Goal: Task Accomplishment & Management: Manage account settings

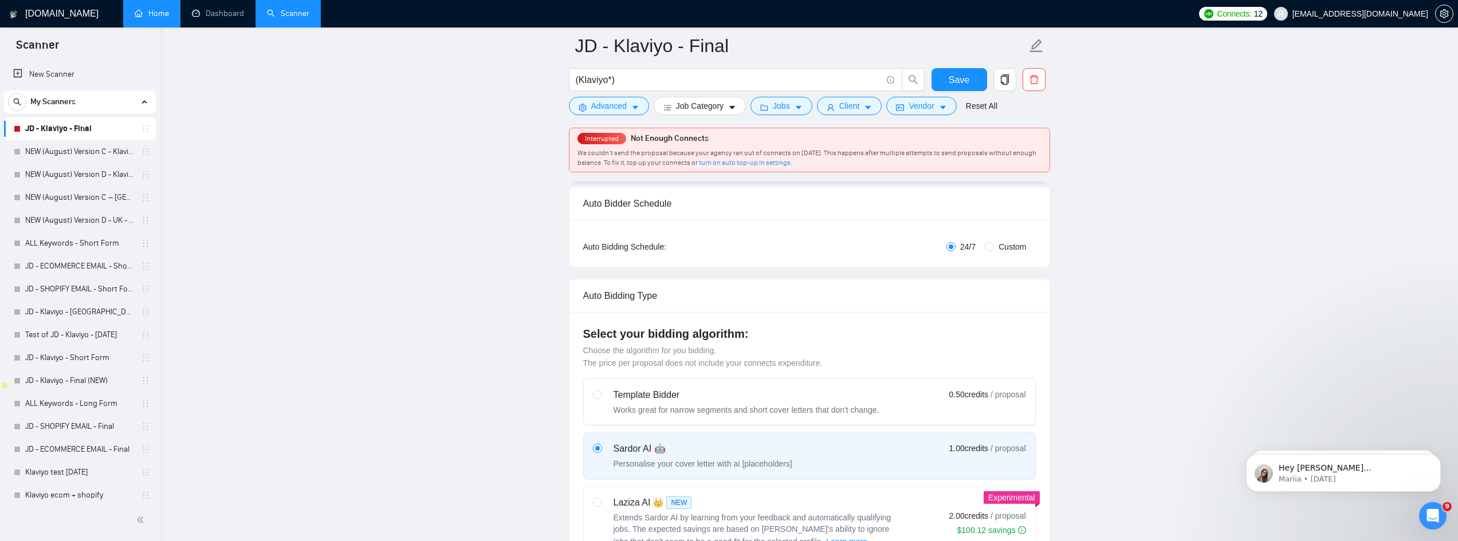
click at [155, 18] on link "Home" at bounding box center [152, 14] width 34 height 10
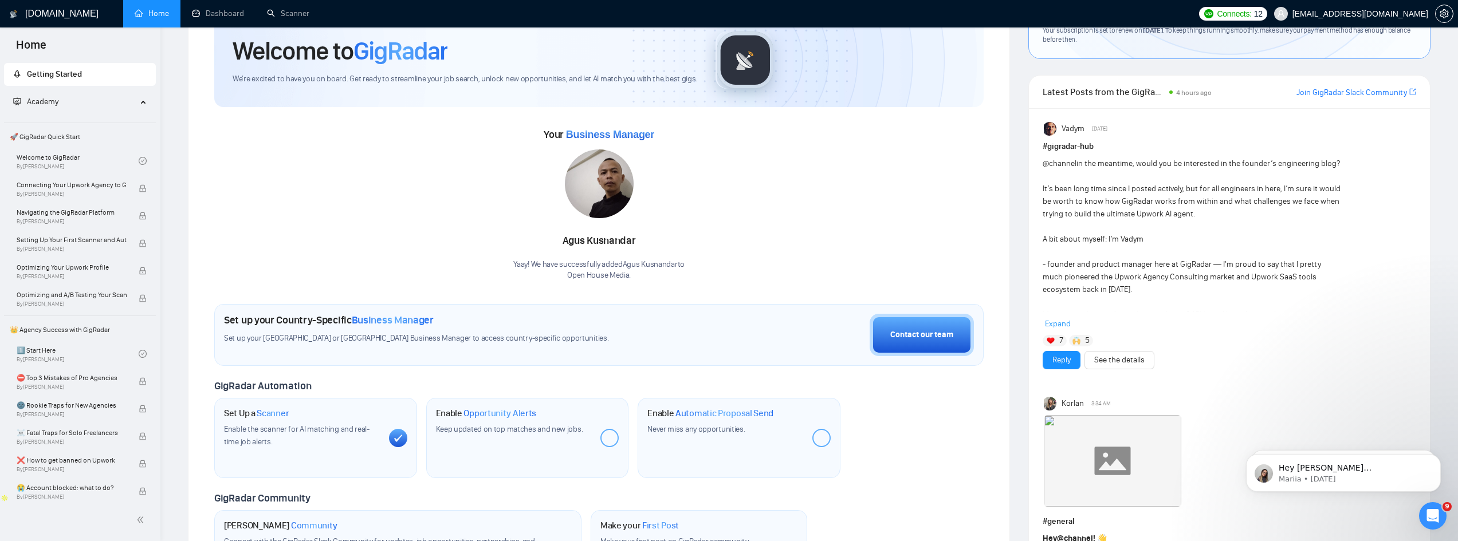
scroll to position [115, 0]
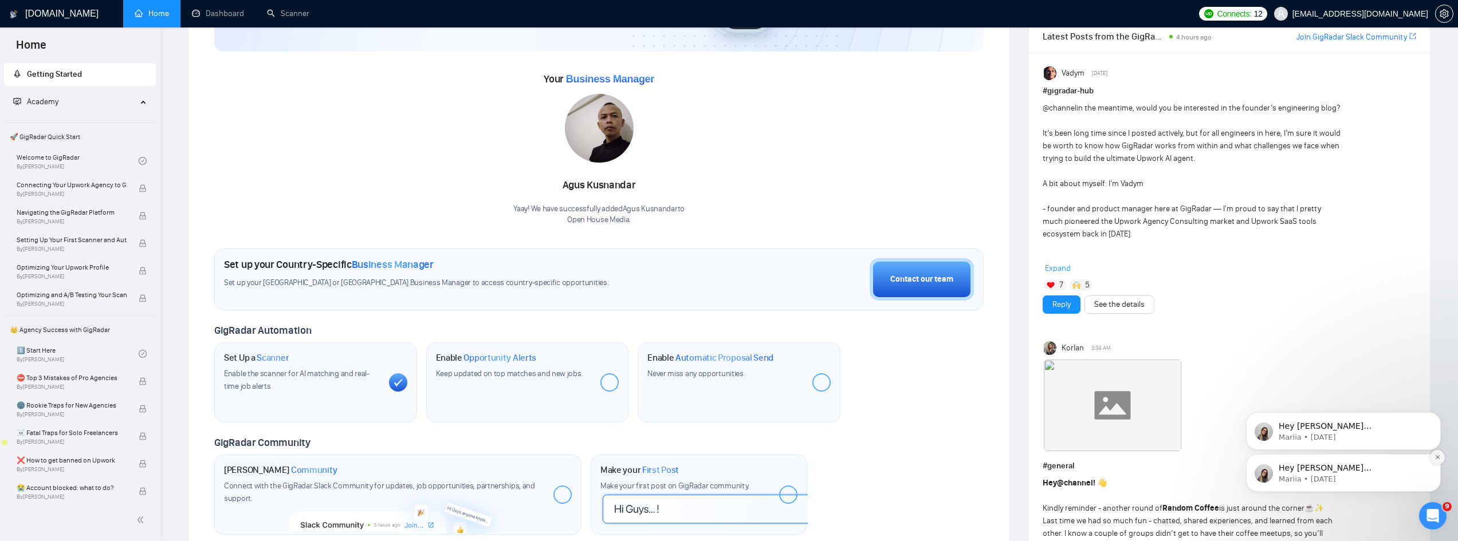
click at [1432, 463] on button "Dismiss notification" at bounding box center [1437, 457] width 15 height 15
click at [1434, 462] on button "Dismiss notification" at bounding box center [1437, 457] width 15 height 15
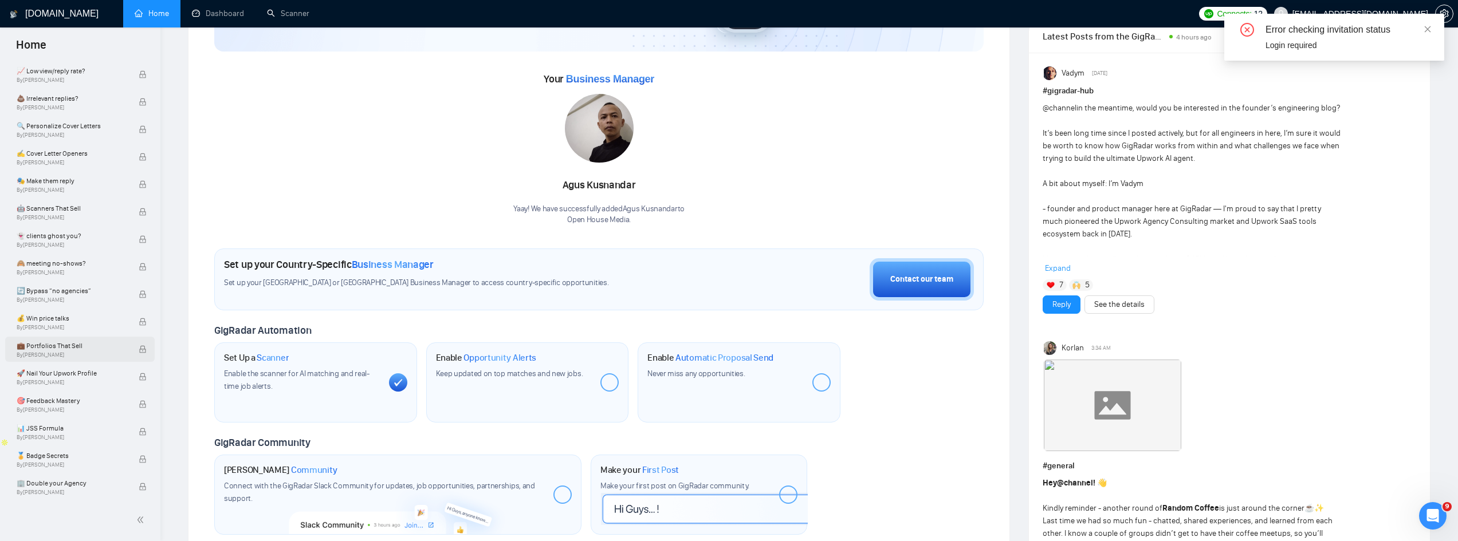
scroll to position [0, 0]
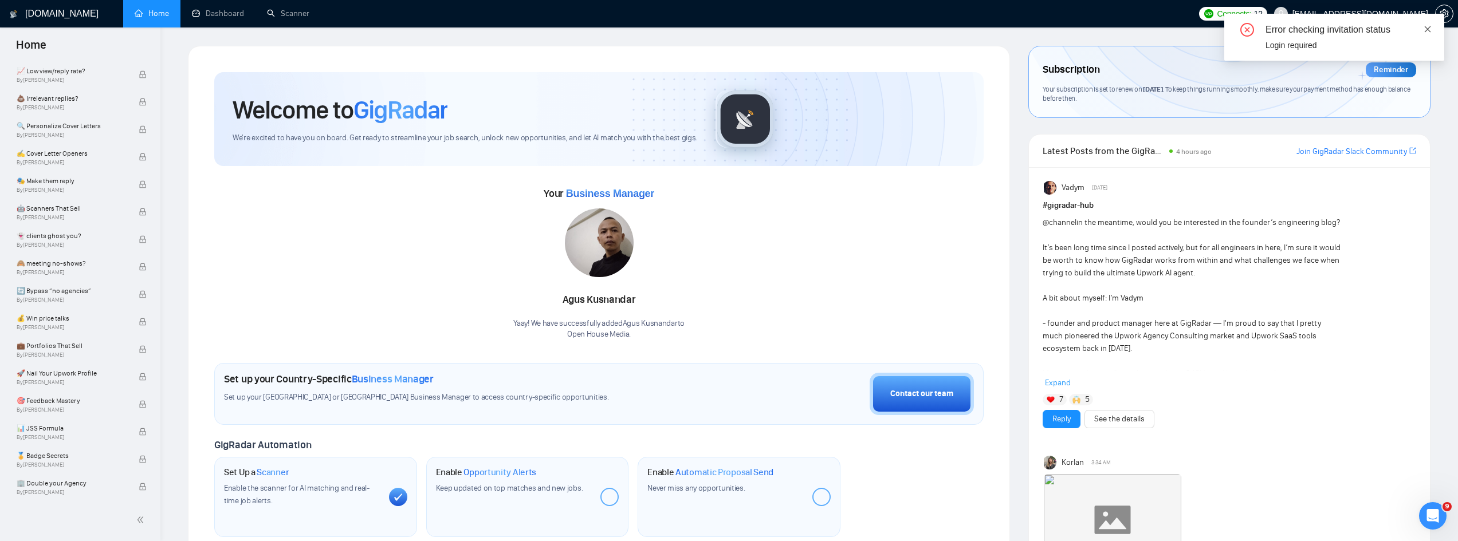
click at [1426, 31] on icon "close" at bounding box center [1428, 29] width 6 height 6
click at [1428, 28] on icon "close" at bounding box center [1428, 29] width 6 height 6
click at [1319, 20] on body "Home Getting Started Academy 🚀 GigRadar Quick Start Welcome to GigRadar By [PER…" at bounding box center [729, 270] width 1458 height 541
click at [1423, 32] on div "Error checking invitation status" at bounding box center [1347, 30] width 165 height 14
click at [1428, 28] on icon "close" at bounding box center [1428, 29] width 6 height 6
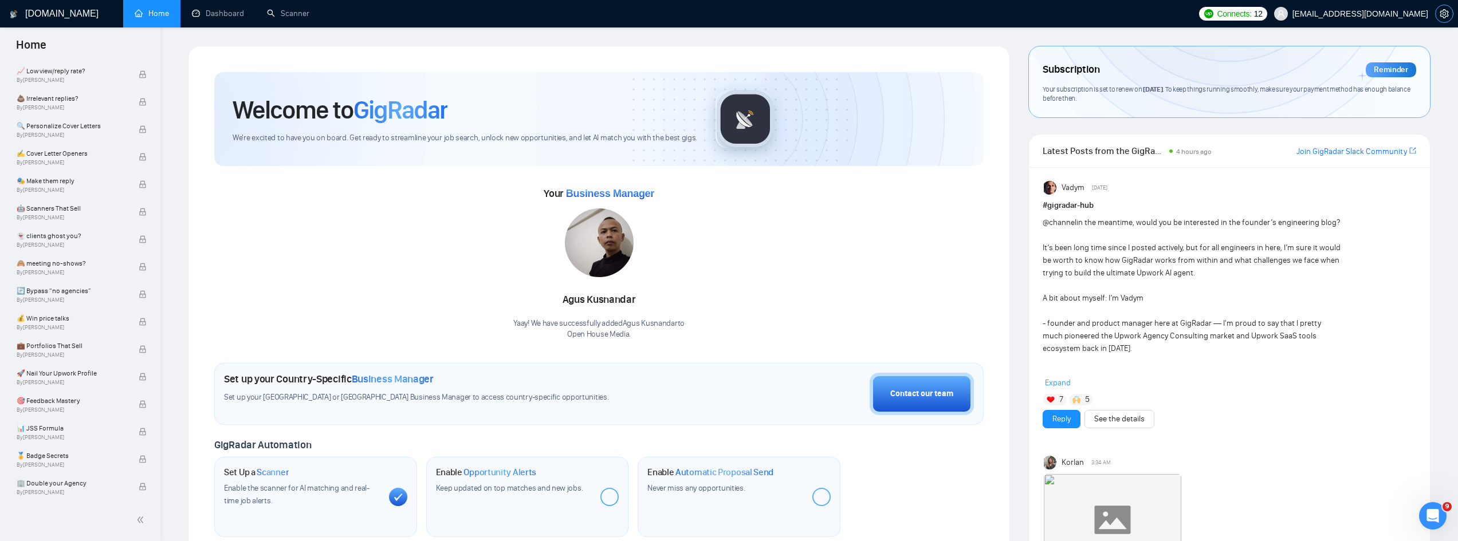
click at [1446, 11] on icon "setting" at bounding box center [1444, 13] width 9 height 9
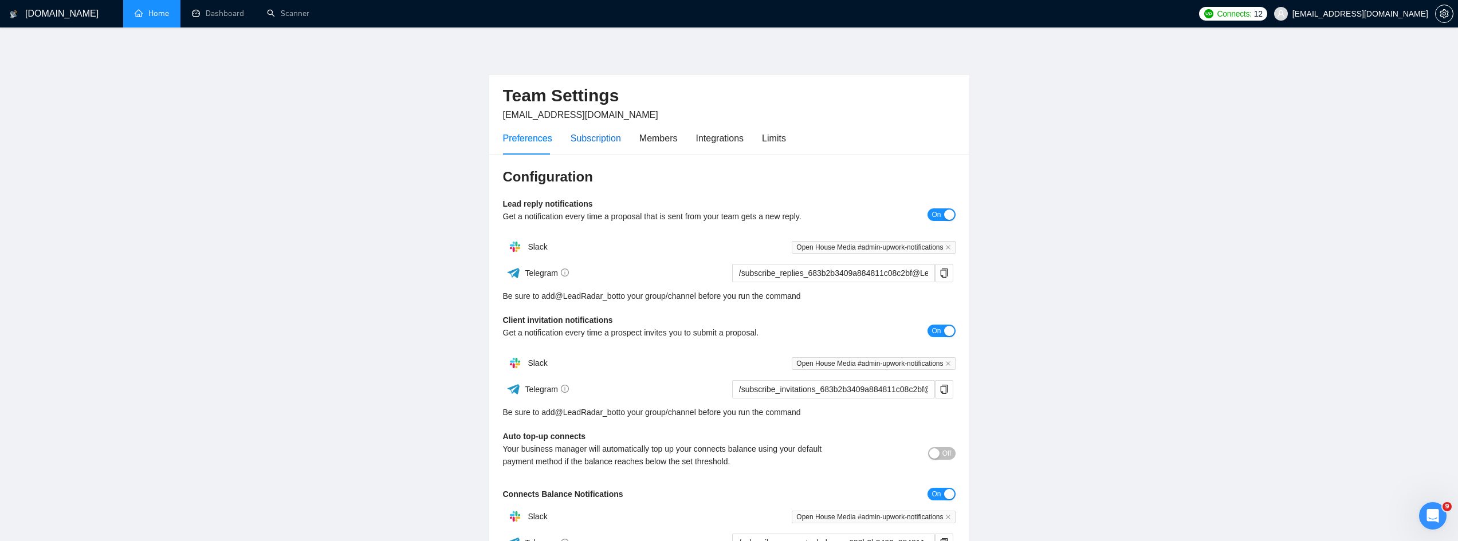
click at [611, 143] on div "Subscription" at bounding box center [596, 138] width 50 height 14
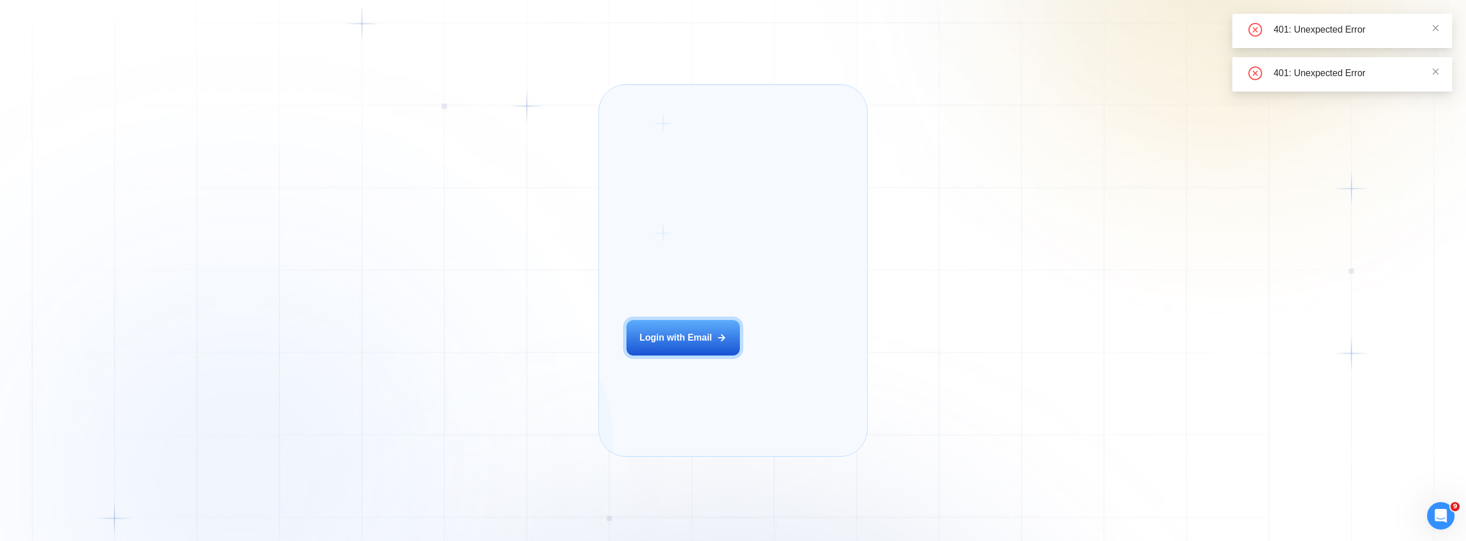
click at [717, 135] on div "Login ‍ Welcome to GigRadar. AI Business Manager for Agencies Login with Email" at bounding box center [698, 271] width 171 height 344
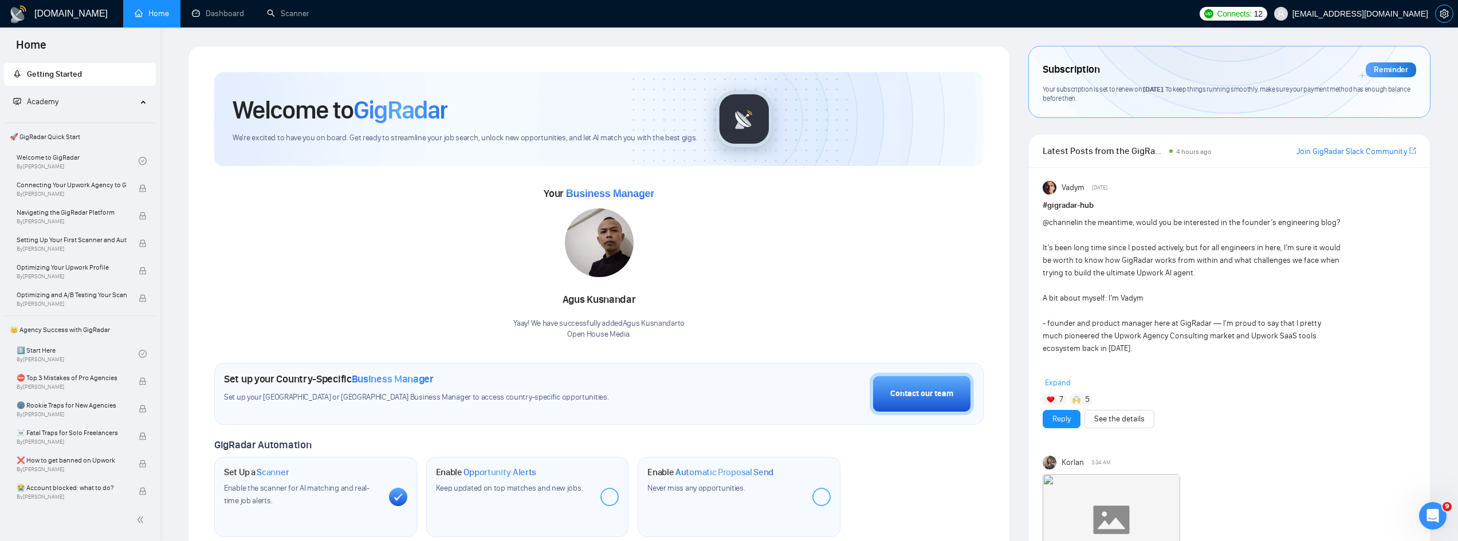
click at [1442, 17] on icon "setting" at bounding box center [1444, 13] width 9 height 9
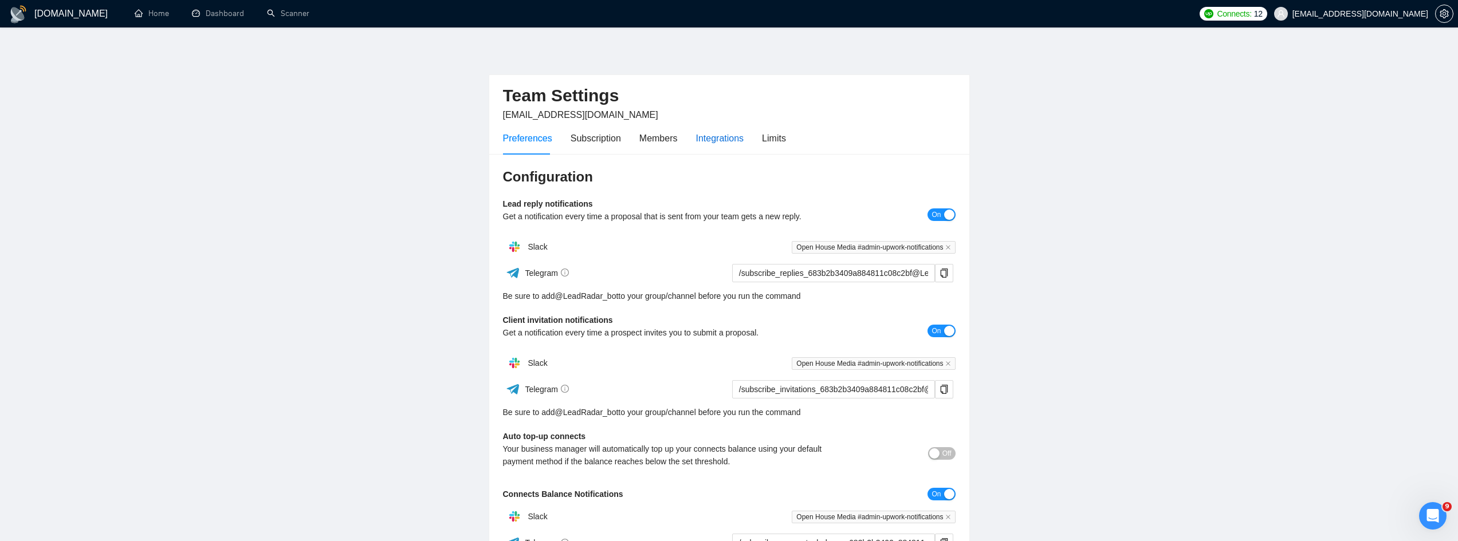
click at [705, 136] on div "Integrations" at bounding box center [720, 138] width 48 height 14
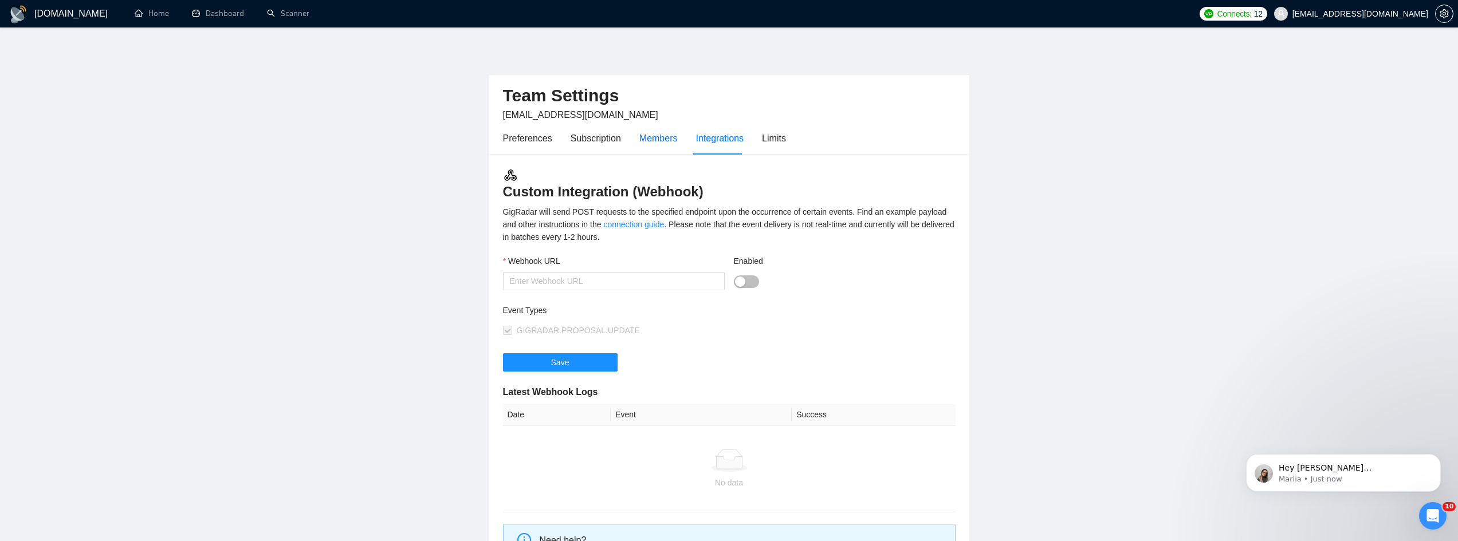
click at [640, 133] on div "Members" at bounding box center [658, 138] width 38 height 14
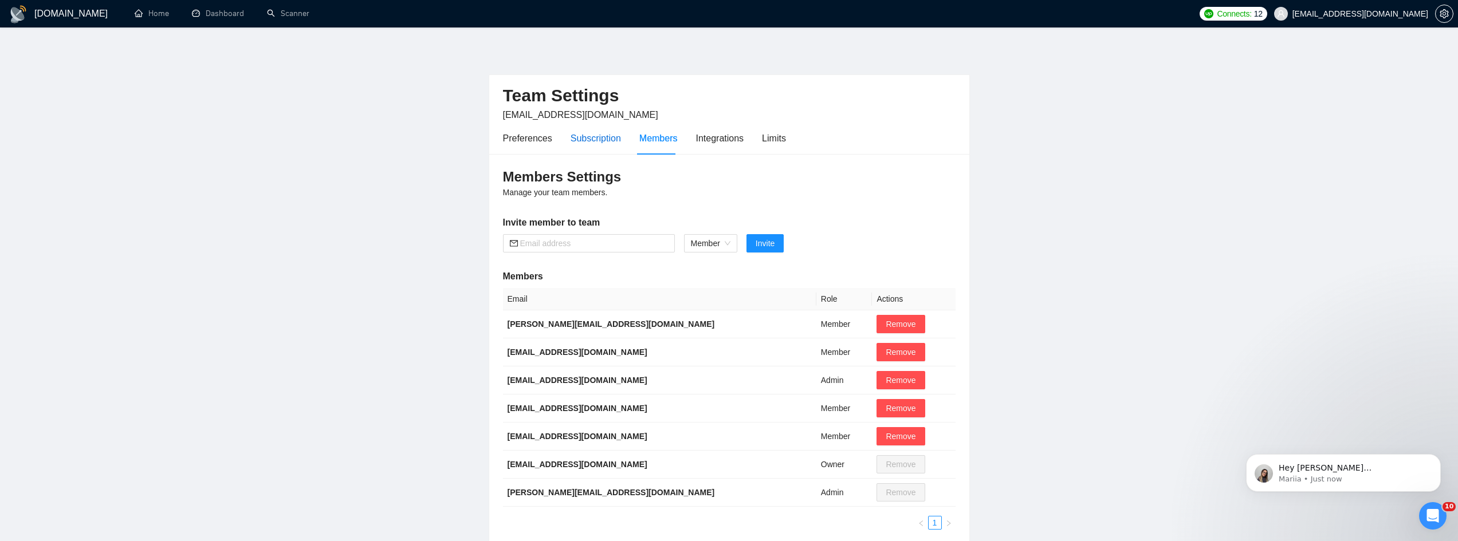
click at [589, 137] on div "Subscription" at bounding box center [596, 138] width 50 height 14
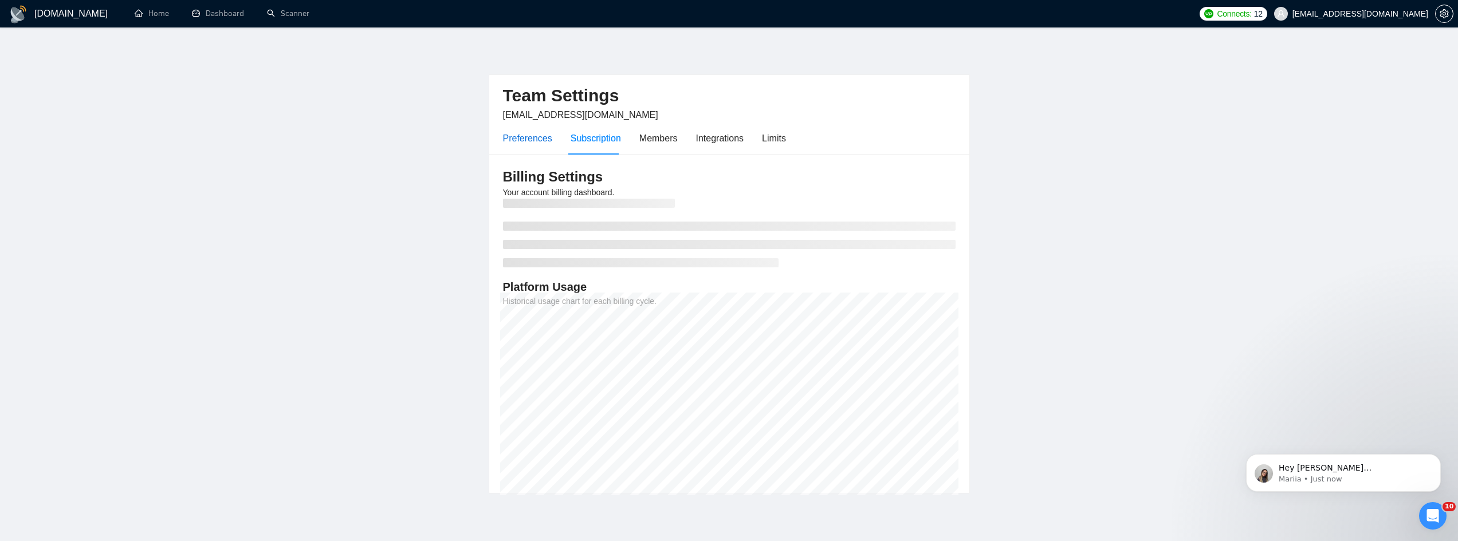
click at [542, 139] on div "Preferences" at bounding box center [527, 138] width 49 height 14
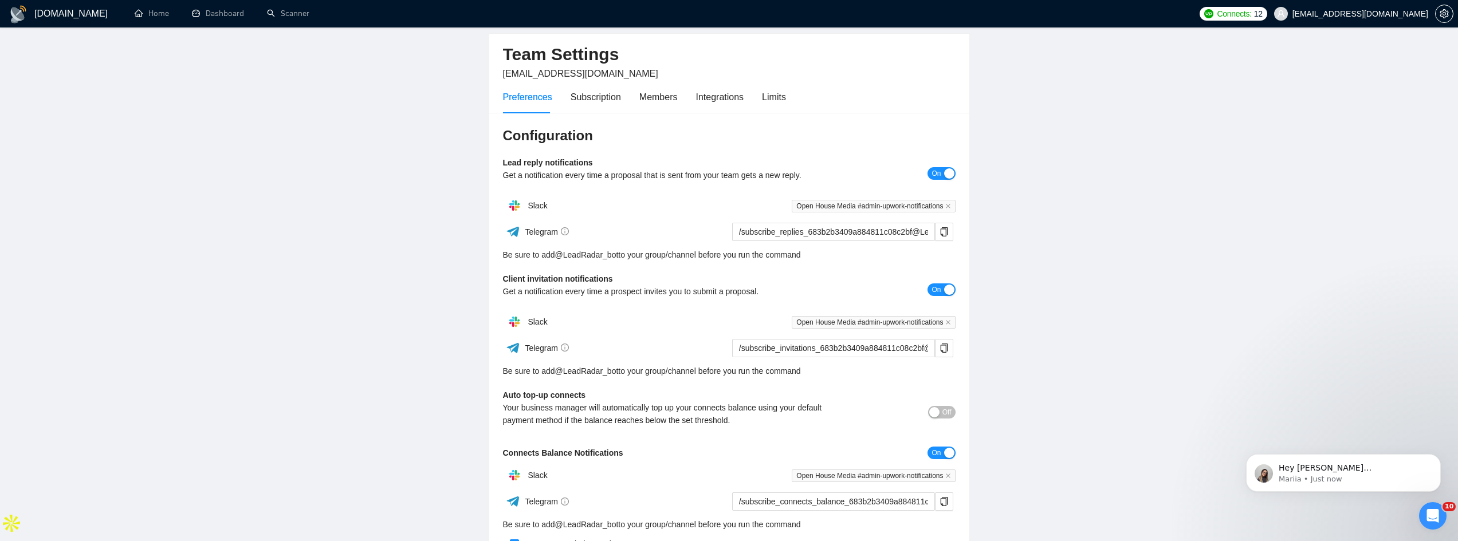
scroll to position [25, 0]
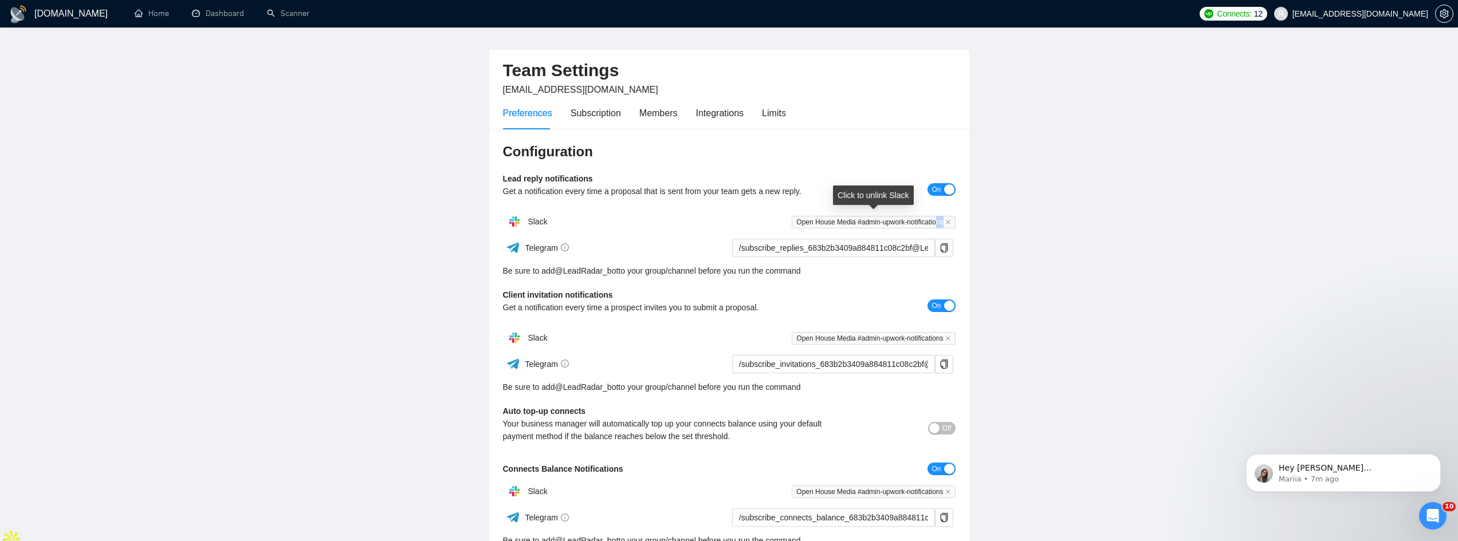
drag, startPoint x: 947, startPoint y: 224, endPoint x: 860, endPoint y: 207, distance: 88.8
click at [860, 207] on body "GigRadar.io Home Dashboard Scanner Connects: 12 jordan@openhousemedia.club Team…" at bounding box center [729, 245] width 1458 height 541
click at [883, 192] on div "Click to unlink Slack" at bounding box center [873, 195] width 81 height 19
click at [868, 221] on span "Open House Media #admin-upwork-notifications" at bounding box center [873, 222] width 163 height 13
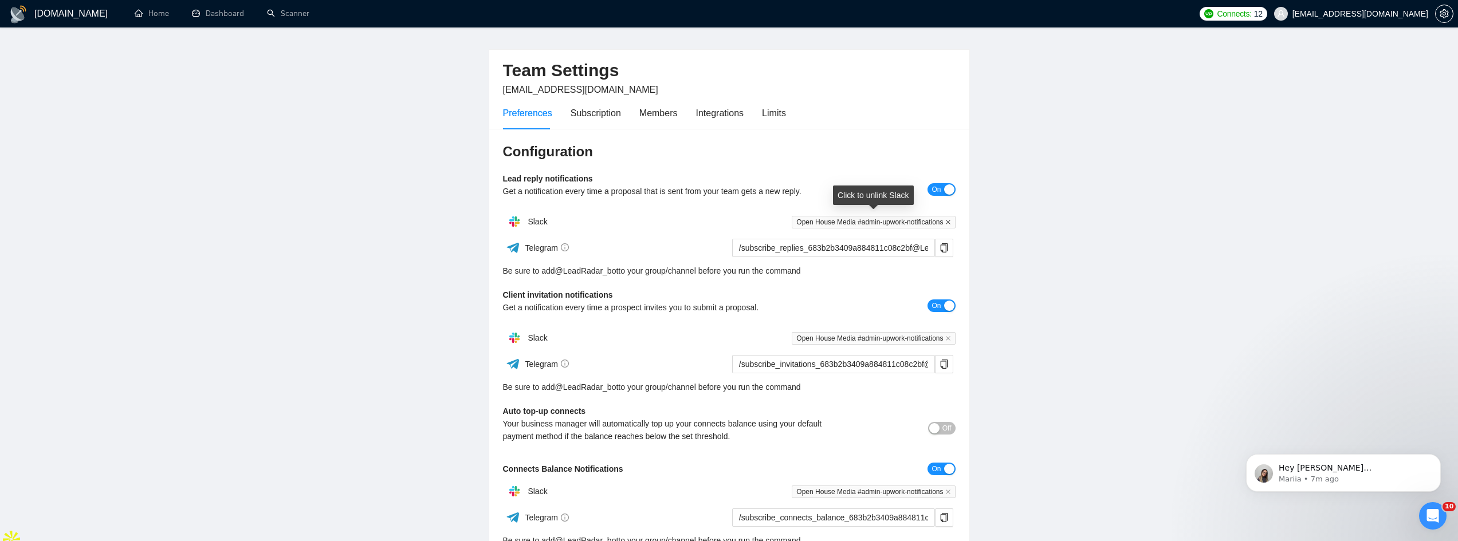
click at [946, 221] on icon "close" at bounding box center [948, 222] width 5 height 5
click at [945, 339] on icon "close" at bounding box center [948, 339] width 6 height 6
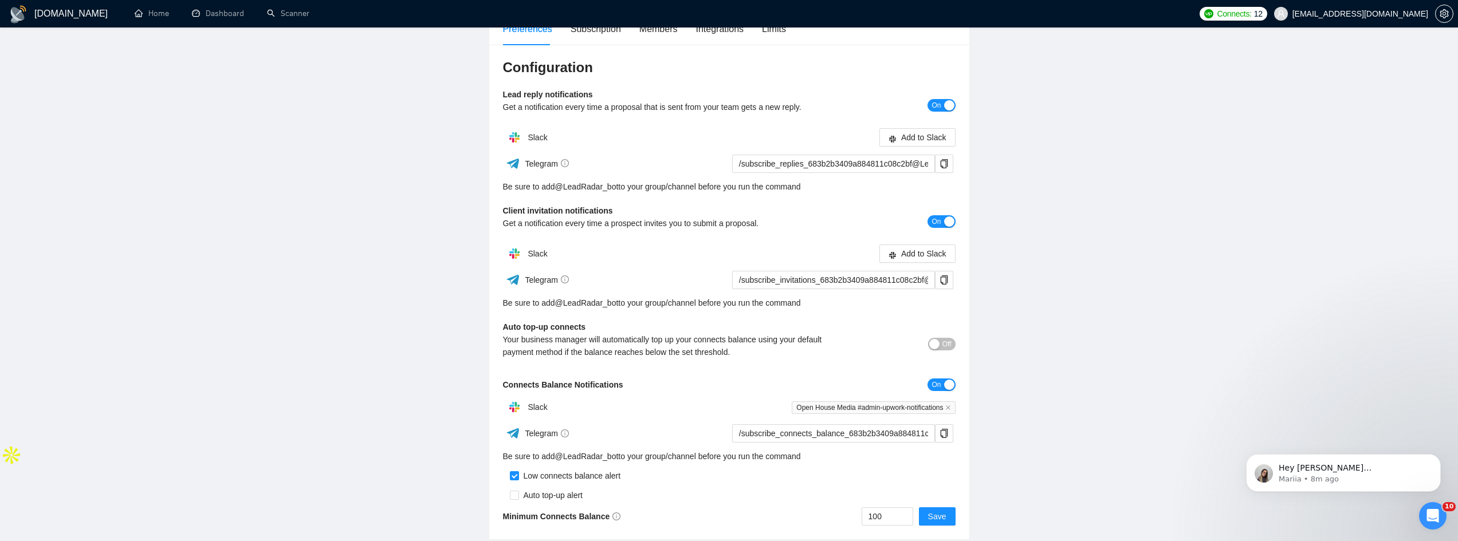
scroll to position [197, 0]
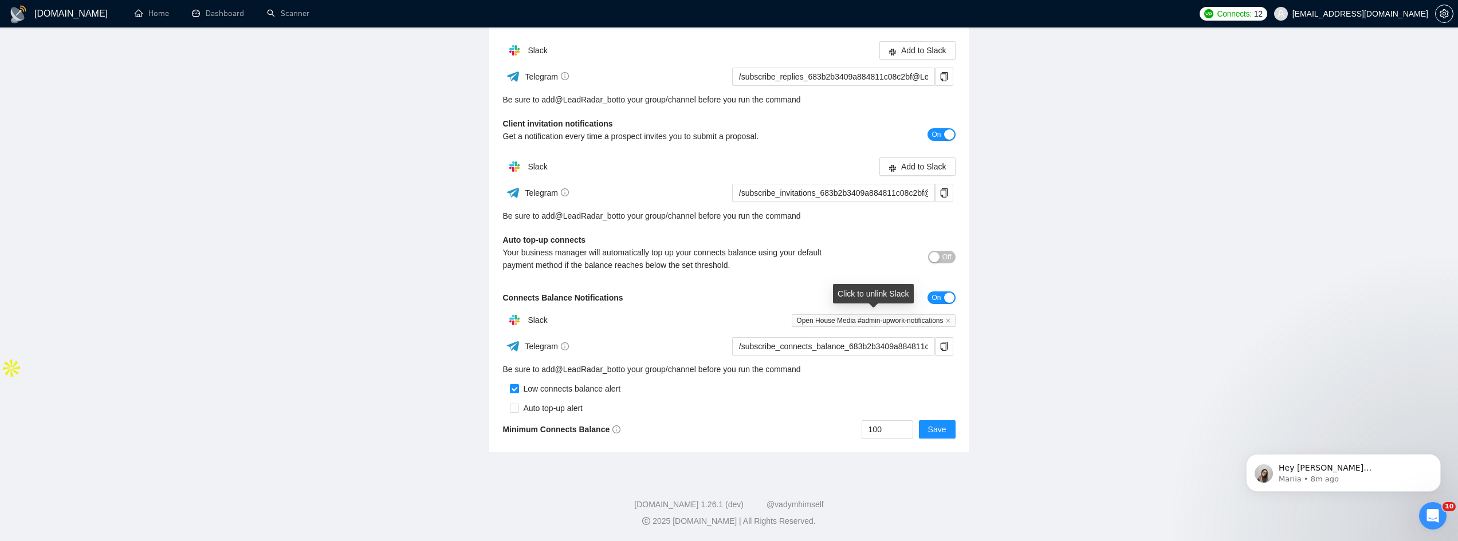
click at [943, 320] on span "Open House Media #admin-upwork-notifications" at bounding box center [873, 320] width 163 height 13
click at [949, 318] on icon "close" at bounding box center [948, 321] width 6 height 6
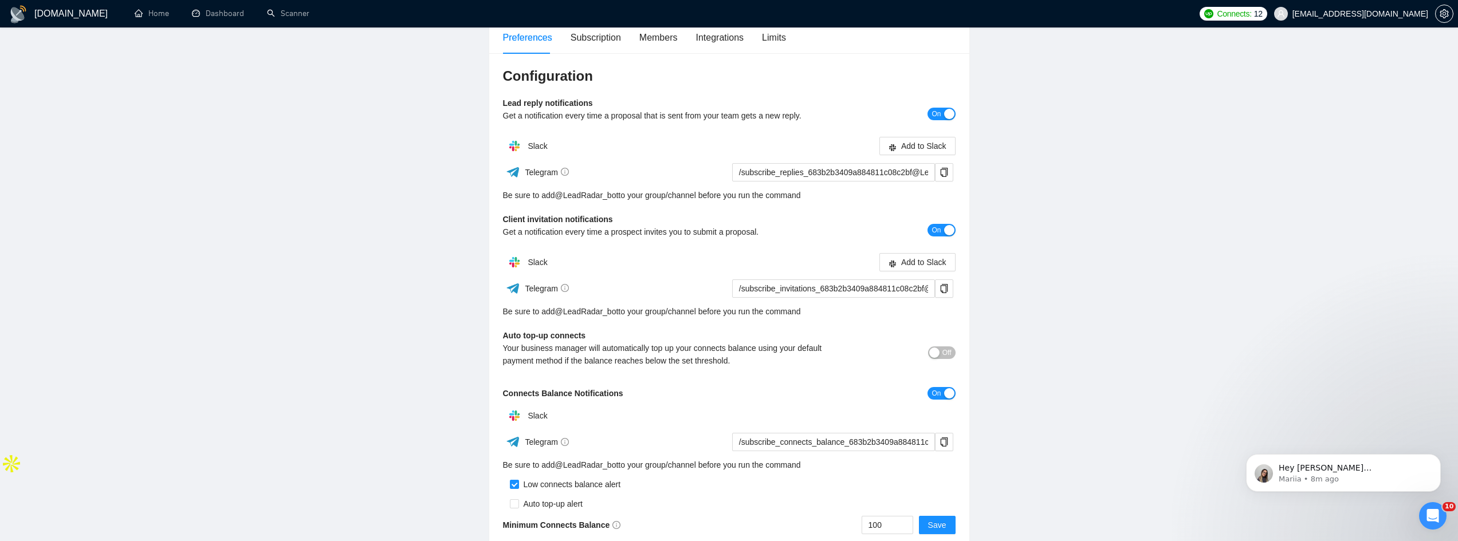
scroll to position [82, 0]
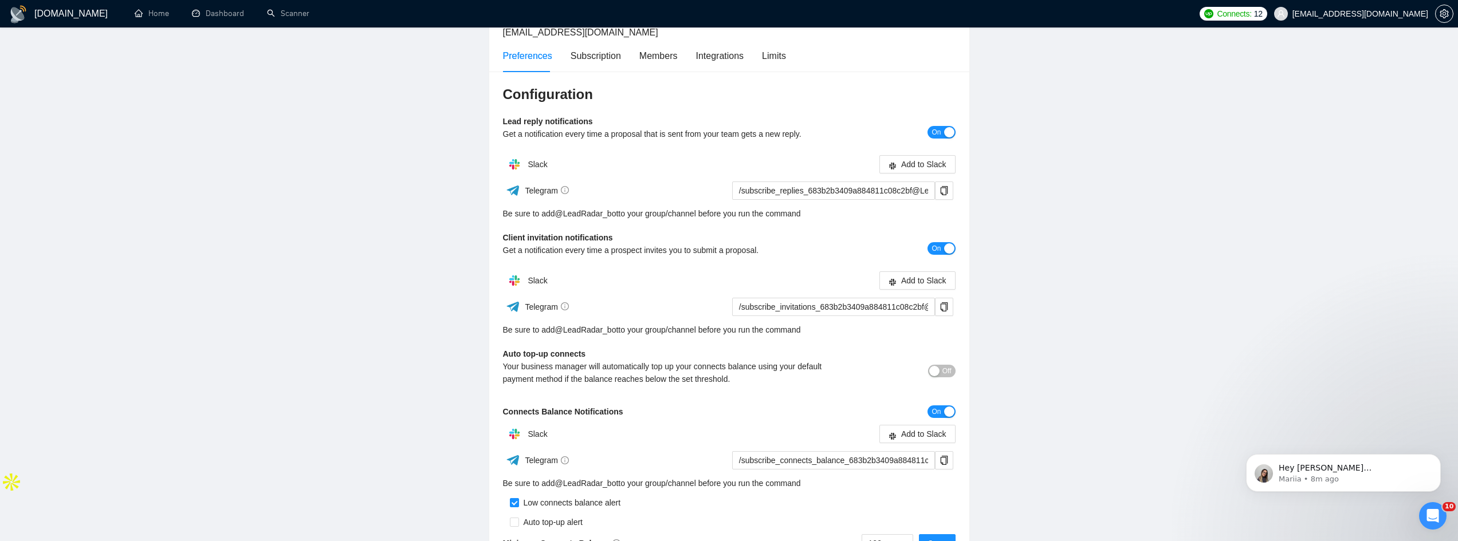
click at [943, 134] on button "On" at bounding box center [940, 132] width 27 height 13
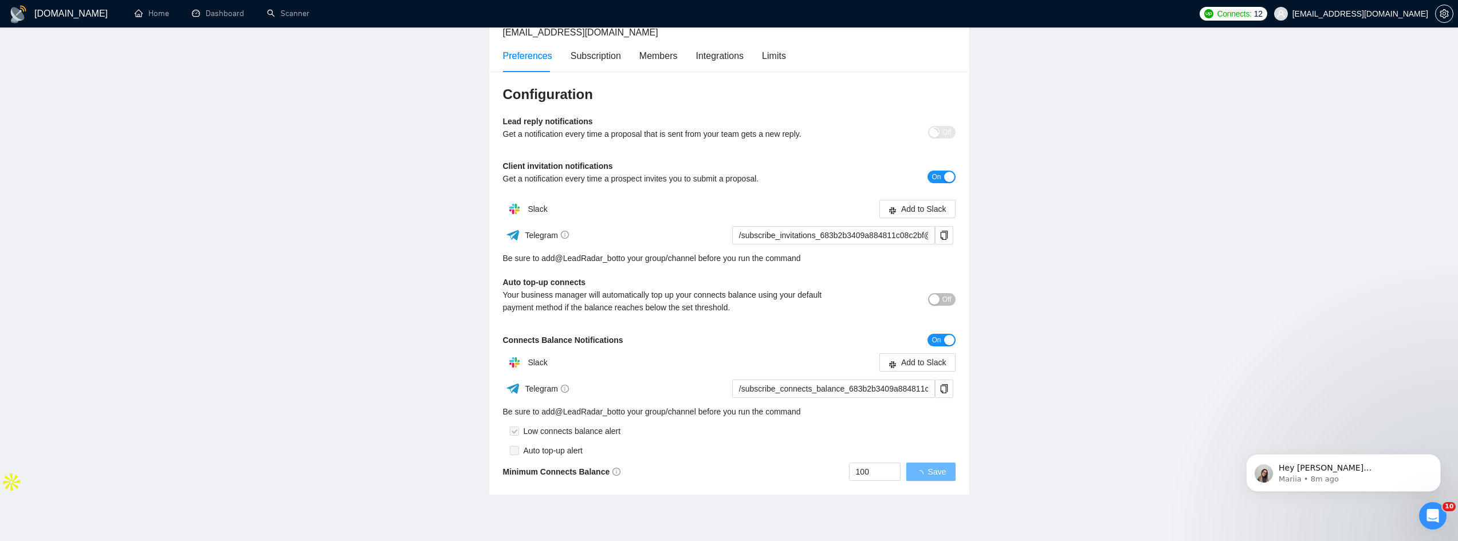
click at [945, 182] on div "button" at bounding box center [949, 177] width 10 height 10
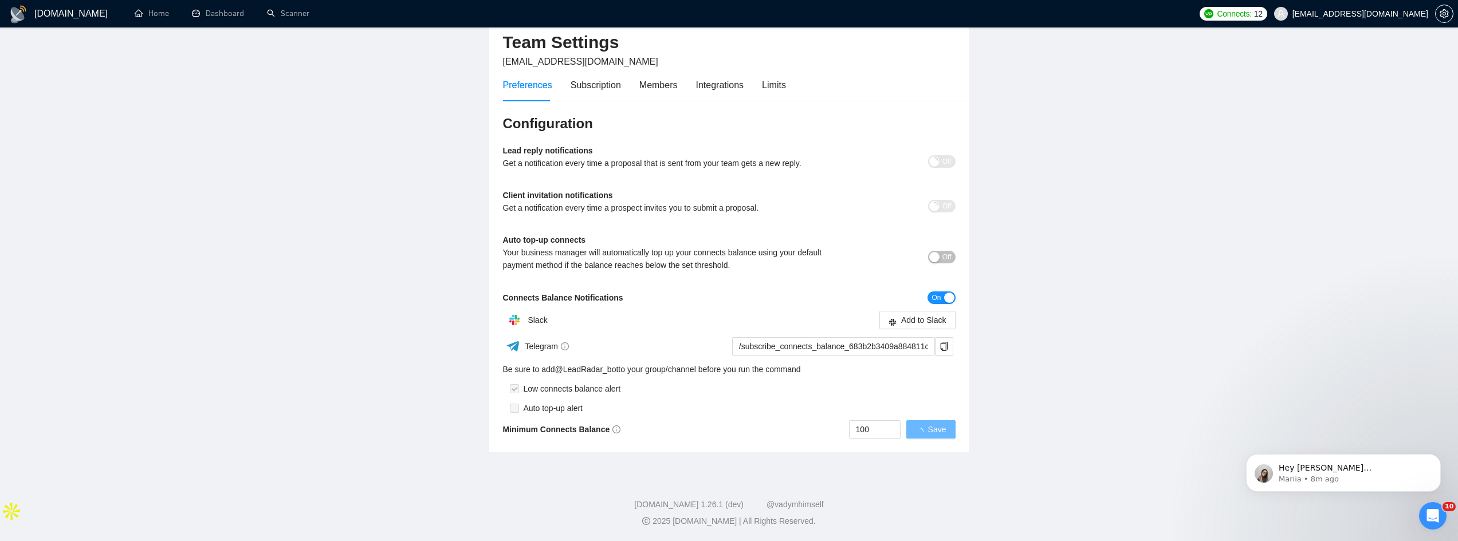
click at [945, 298] on div "button" at bounding box center [949, 298] width 10 height 10
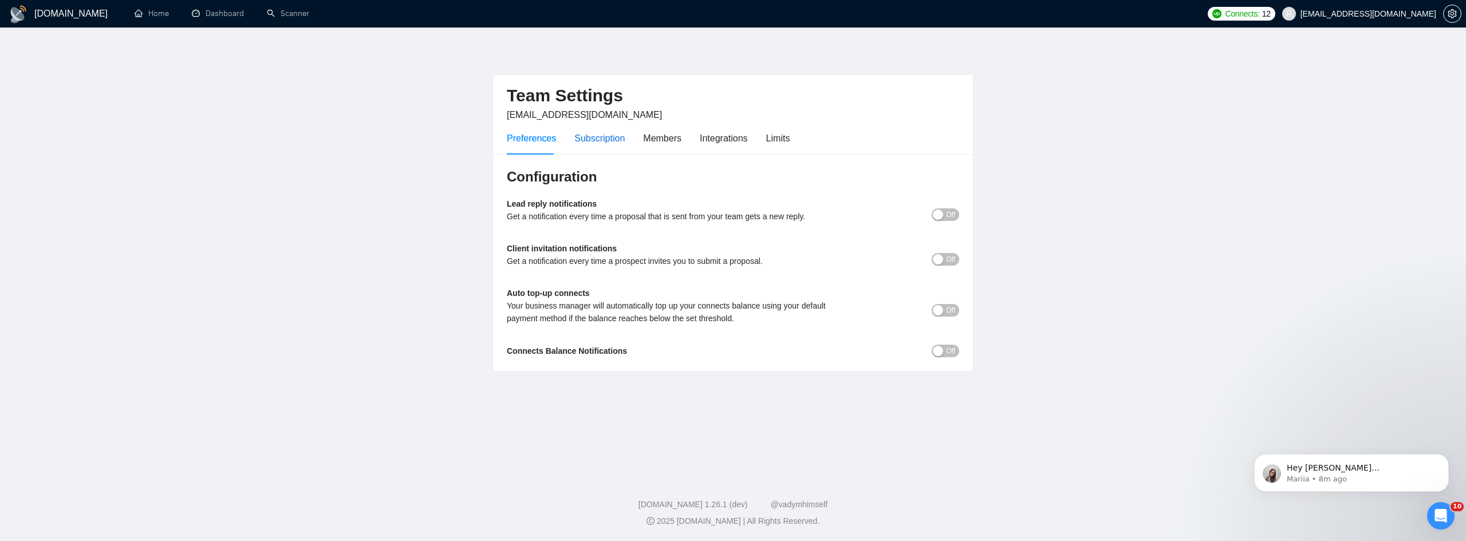
click at [592, 145] on div "Subscription" at bounding box center [600, 138] width 50 height 14
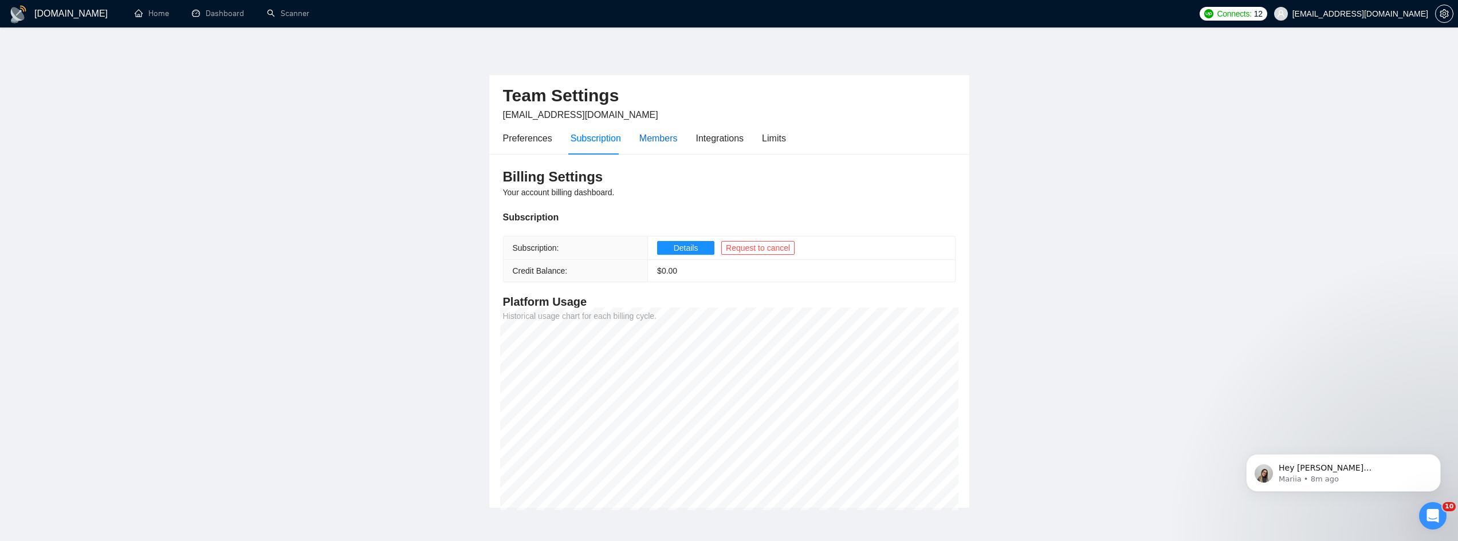
click at [662, 144] on div "Members" at bounding box center [658, 138] width 38 height 14
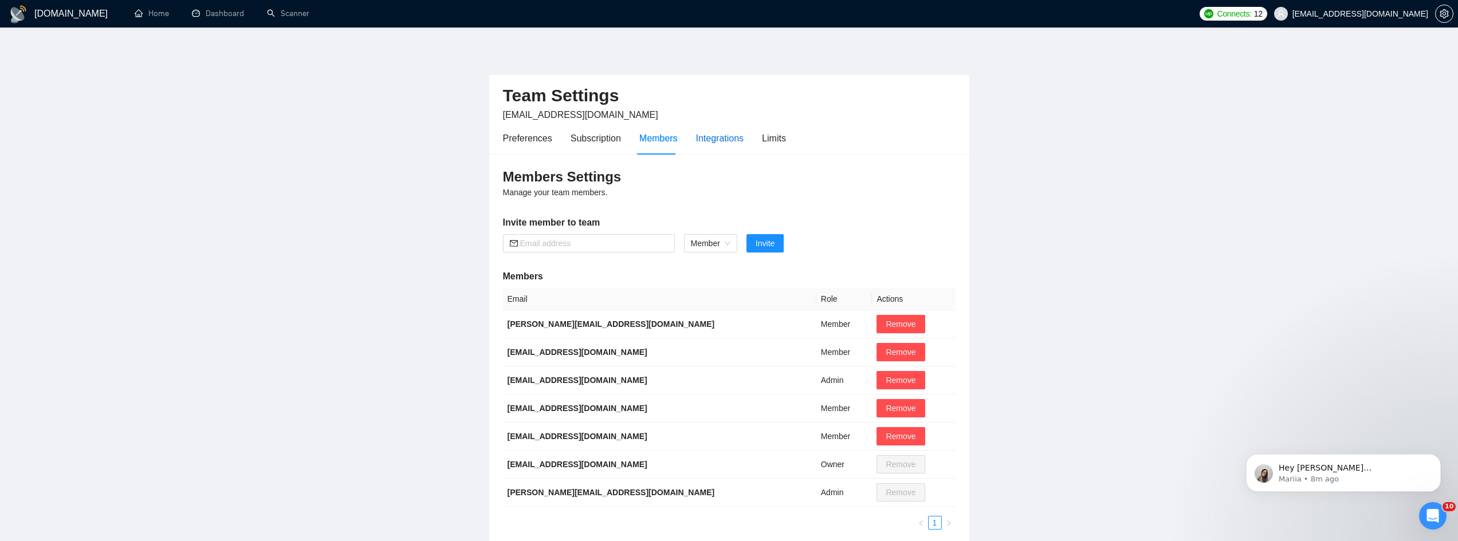
click at [718, 141] on div "Integrations" at bounding box center [720, 138] width 48 height 14
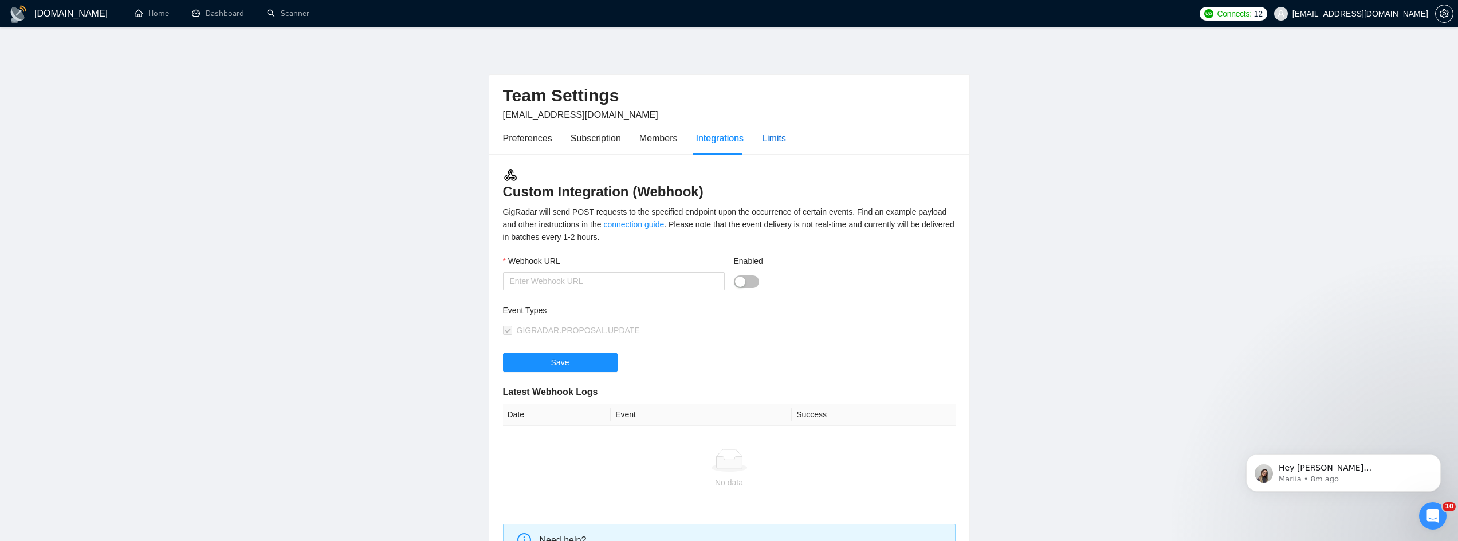
click at [768, 139] on div "Limits" at bounding box center [774, 138] width 24 height 14
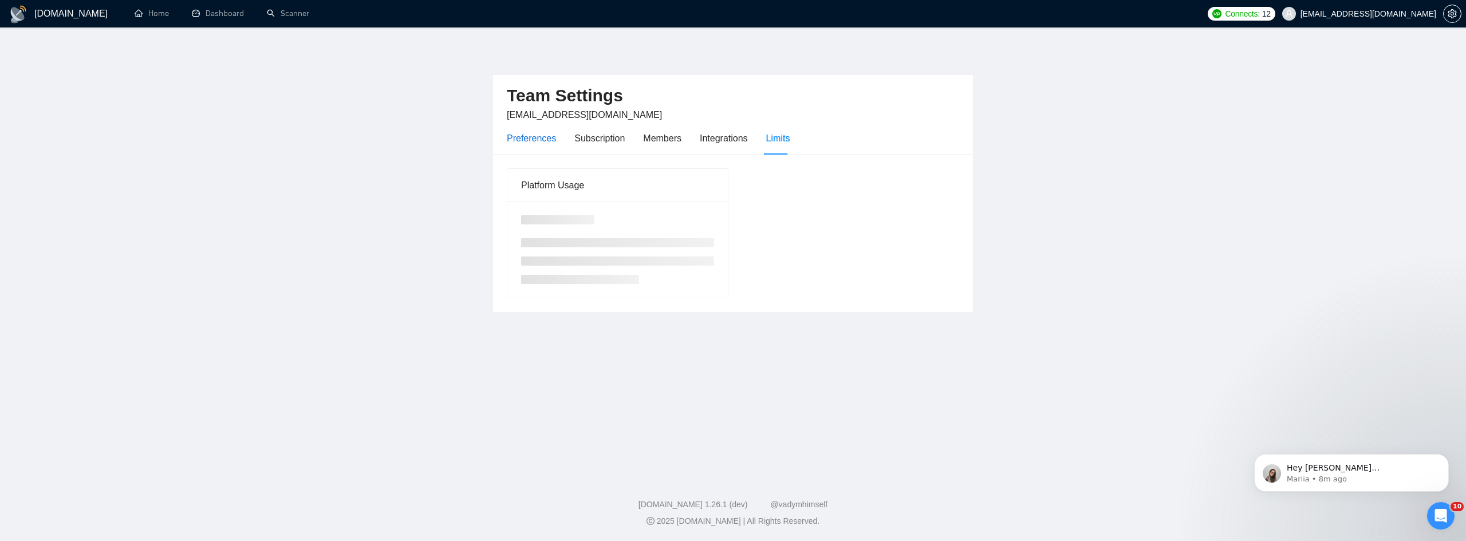
click at [527, 136] on div "Preferences" at bounding box center [531, 138] width 49 height 14
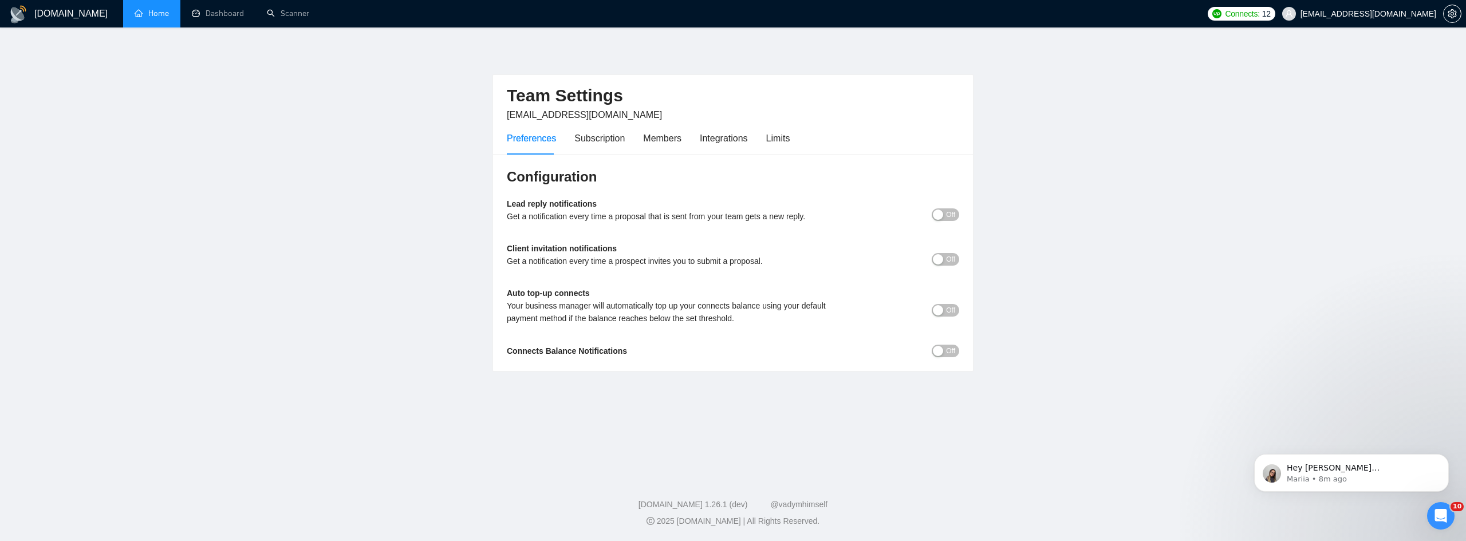
click at [135, 13] on link "Home" at bounding box center [152, 14] width 34 height 10
